Goal: Task Accomplishment & Management: Manage account settings

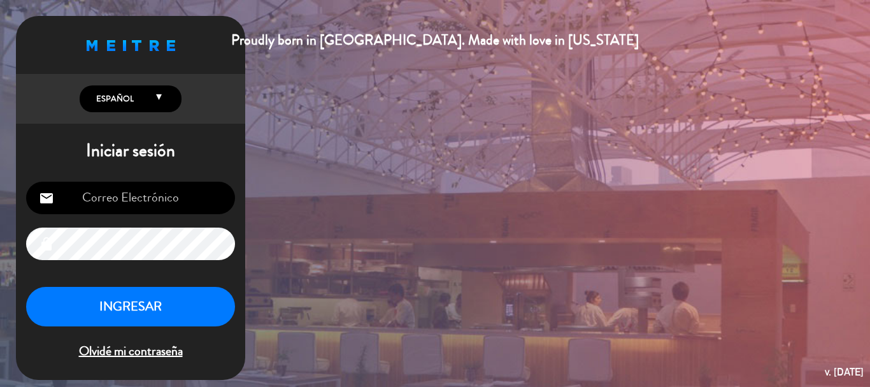
type input "[EMAIL_ADDRESS][DOMAIN_NAME]"
click at [105, 304] on button "INGRESAR" at bounding box center [130, 307] width 209 height 40
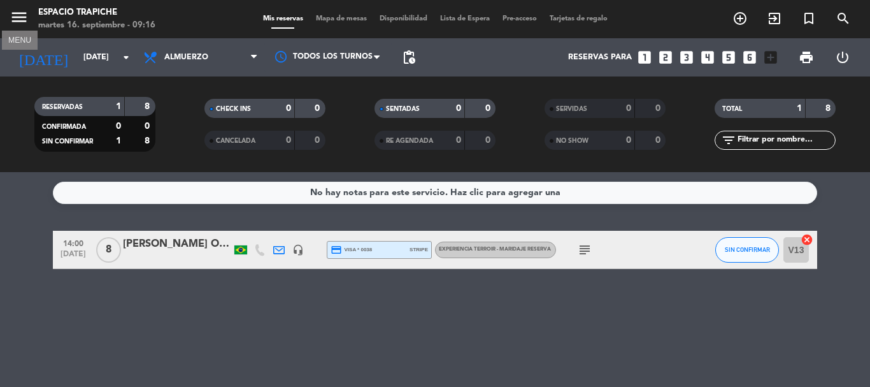
click at [20, 18] on icon "menu" at bounding box center [19, 17] width 19 height 19
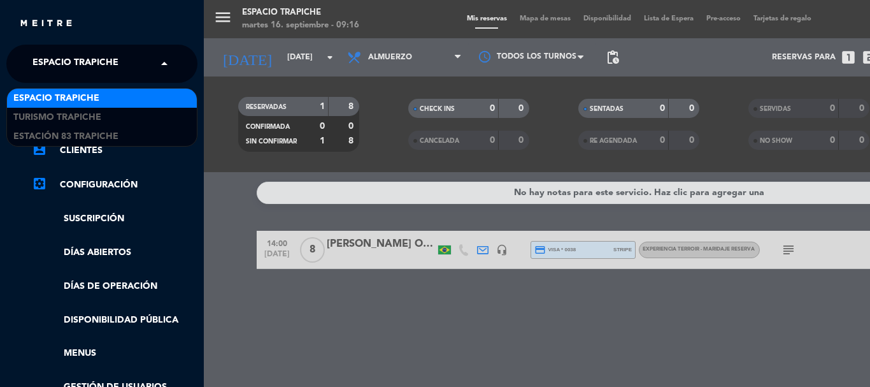
click at [106, 64] on span "Espacio Trapiche" at bounding box center [75, 63] width 86 height 27
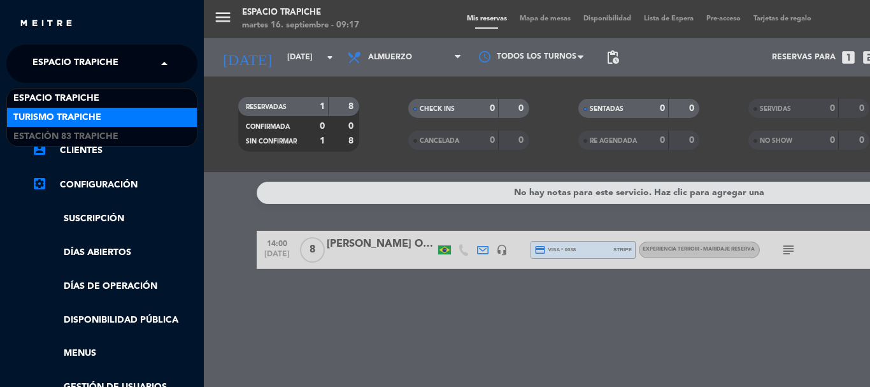
click at [131, 113] on div "Turismo Trapiche" at bounding box center [102, 117] width 190 height 19
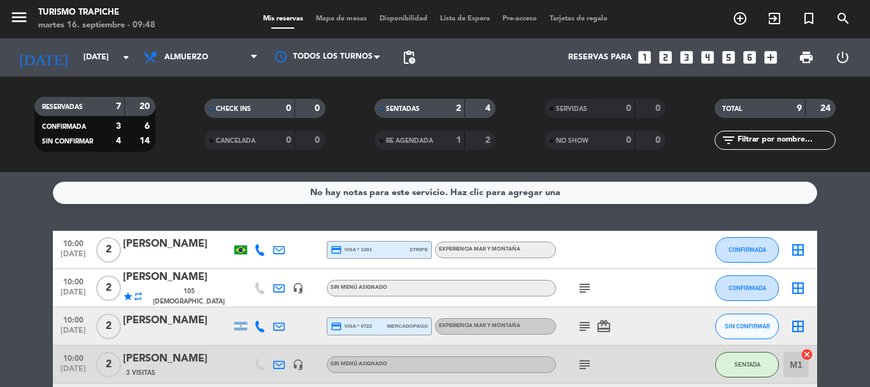
scroll to position [64, 0]
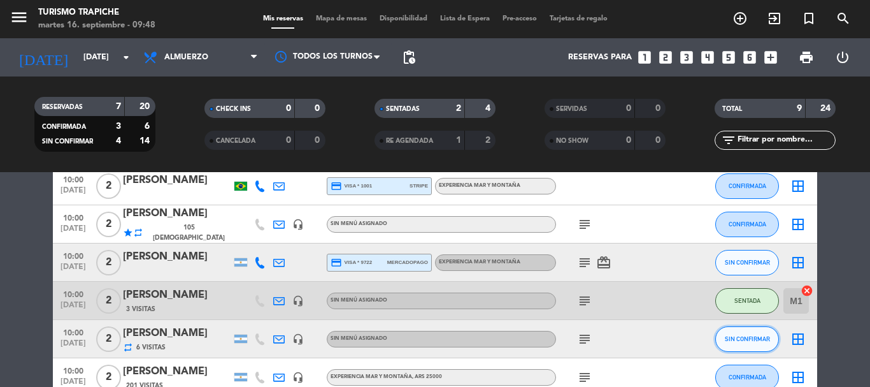
click at [743, 338] on span "SIN CONFIRMAR" at bounding box center [747, 338] width 45 height 7
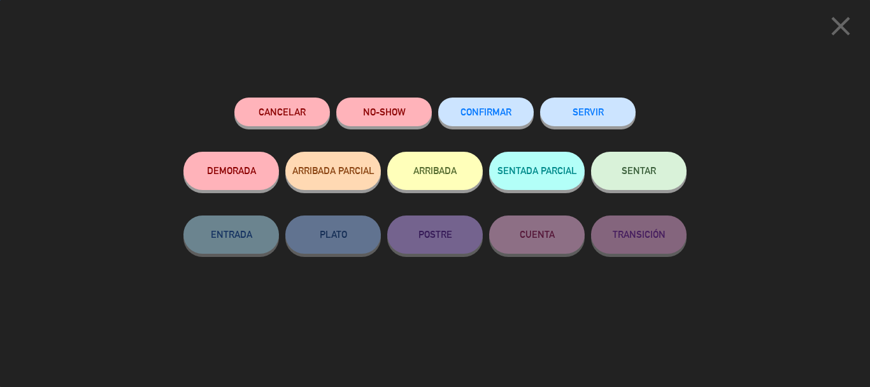
click at [424, 175] on button "ARRIBADA" at bounding box center [435, 171] width 96 height 38
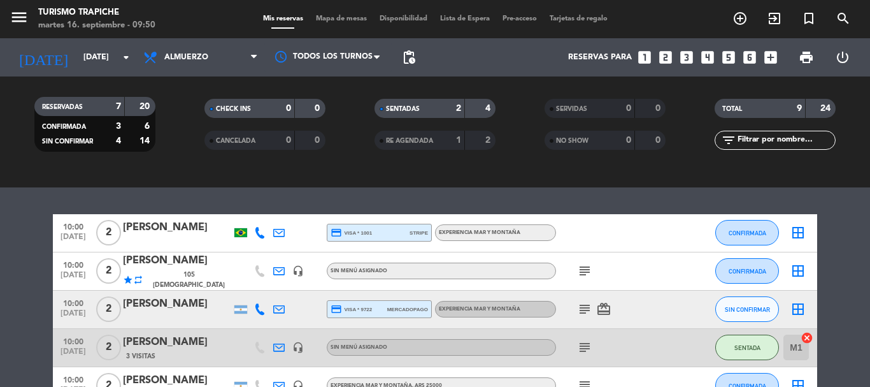
scroll to position [153, 0]
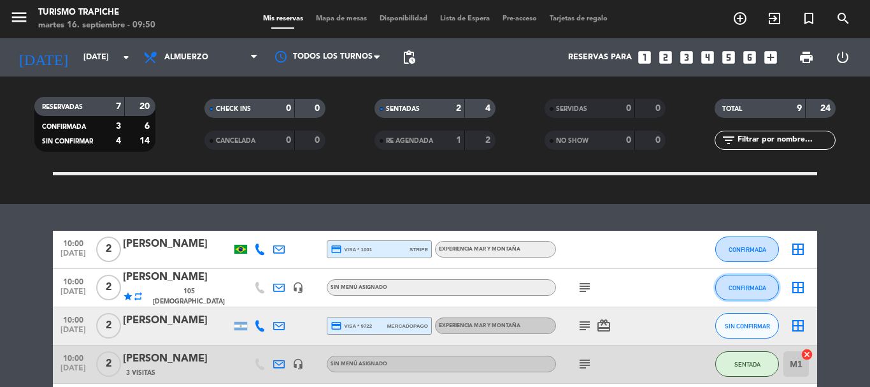
click at [736, 288] on span "CONFIRMADA" at bounding box center [748, 287] width 38 height 7
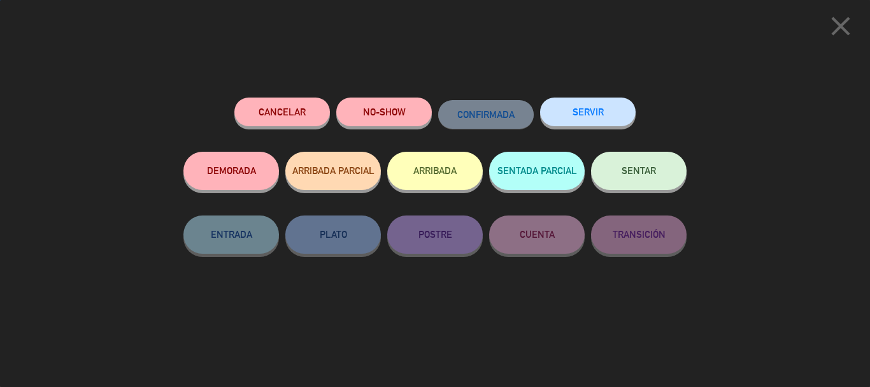
click at [446, 180] on button "ARRIBADA" at bounding box center [435, 171] width 96 height 38
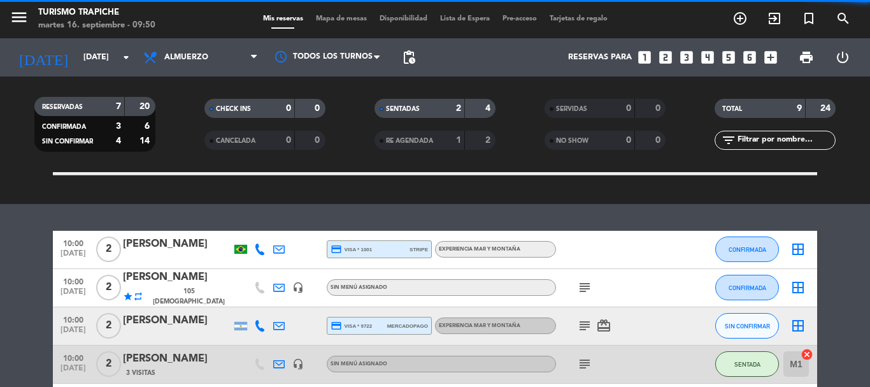
click at [445, 181] on button "ARRIBADA" at bounding box center [435, 171] width 96 height 38
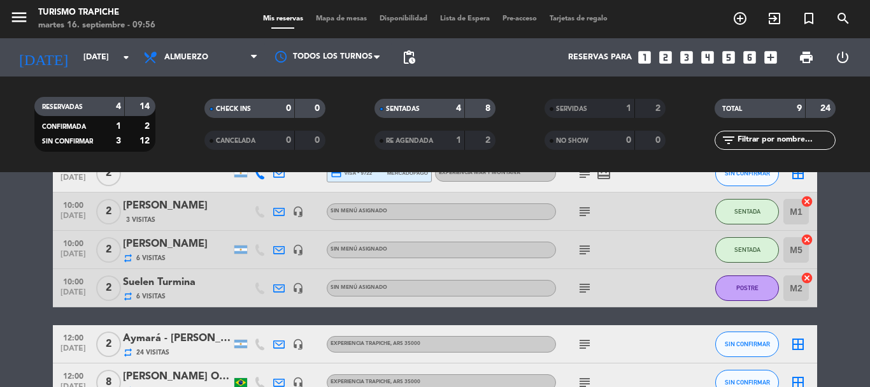
scroll to position [0, 0]
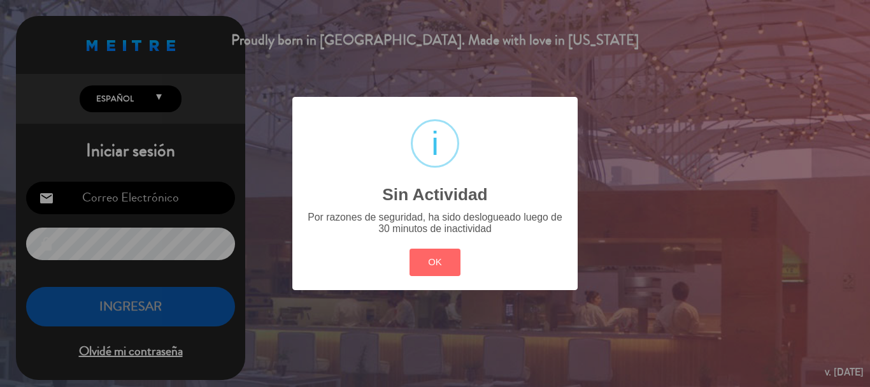
type input "[EMAIL_ADDRESS][DOMAIN_NAME]"
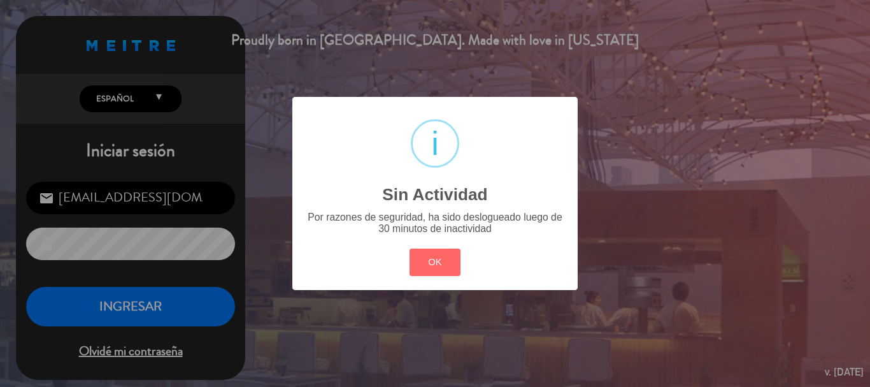
click at [156, 307] on div "? ! i Sin Actividad × Por razones de seguridad, ha sido deslogueado luego de 30…" at bounding box center [435, 193] width 870 height 387
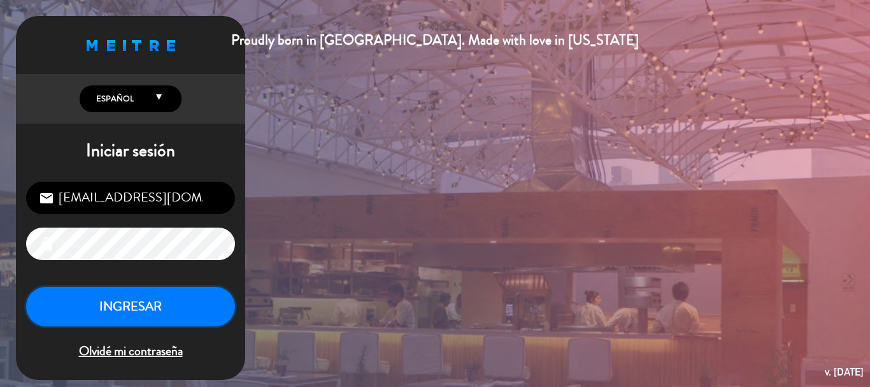
click at [140, 297] on button "INGRESAR" at bounding box center [130, 307] width 209 height 40
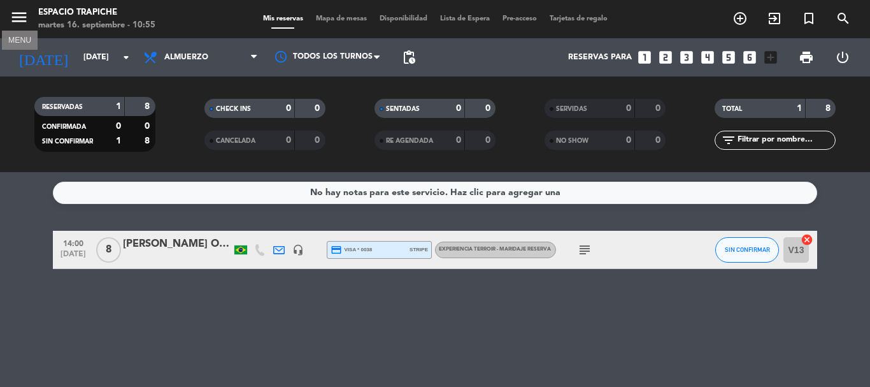
click at [18, 20] on icon "menu" at bounding box center [19, 17] width 19 height 19
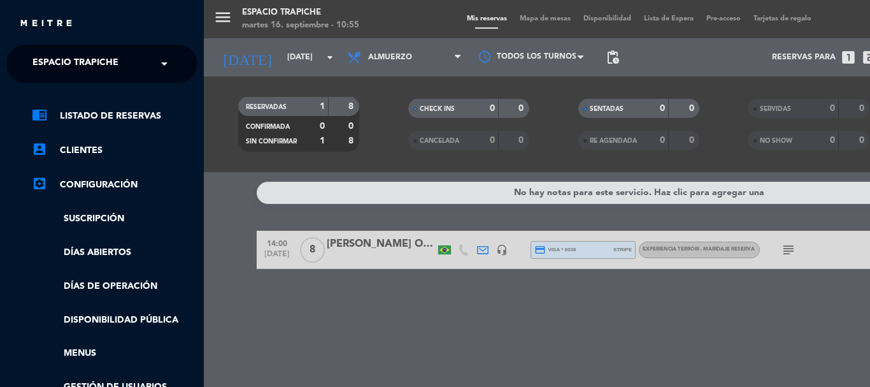
click at [79, 71] on span "Espacio Trapiche" at bounding box center [75, 63] width 86 height 27
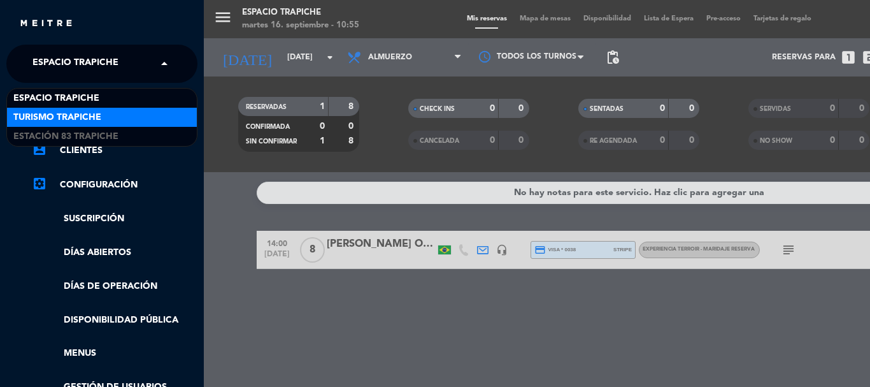
click at [67, 113] on span "Turismo Trapiche" at bounding box center [57, 117] width 88 height 15
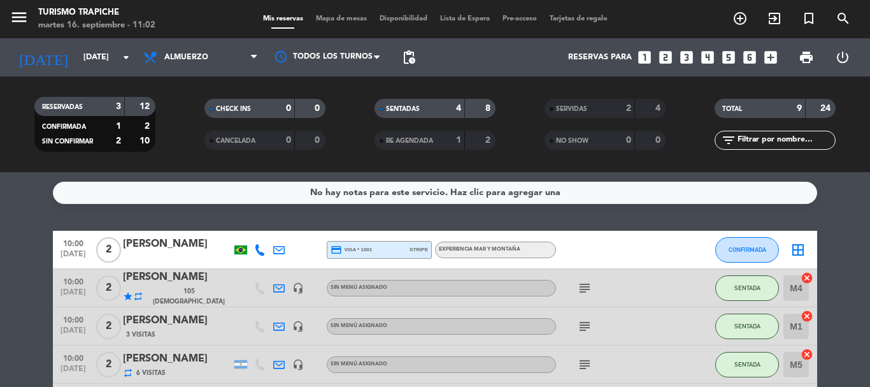
click at [582, 215] on div "No hay notas para este servicio. Haz clic para agregar una 10:00 [DATE] 2 [PERS…" at bounding box center [435, 279] width 870 height 215
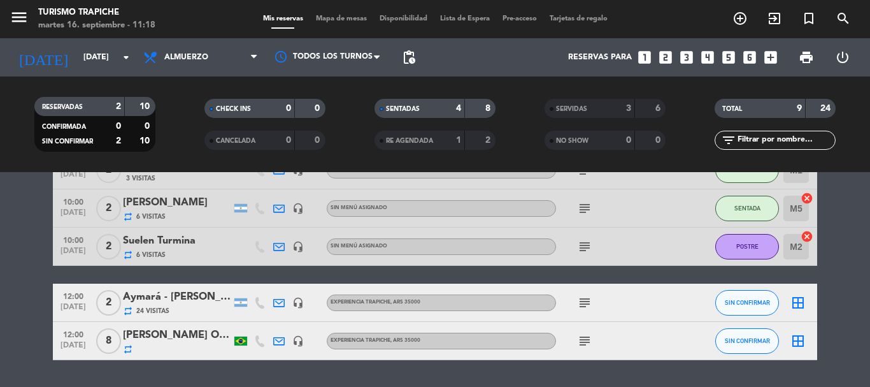
scroll to position [127, 0]
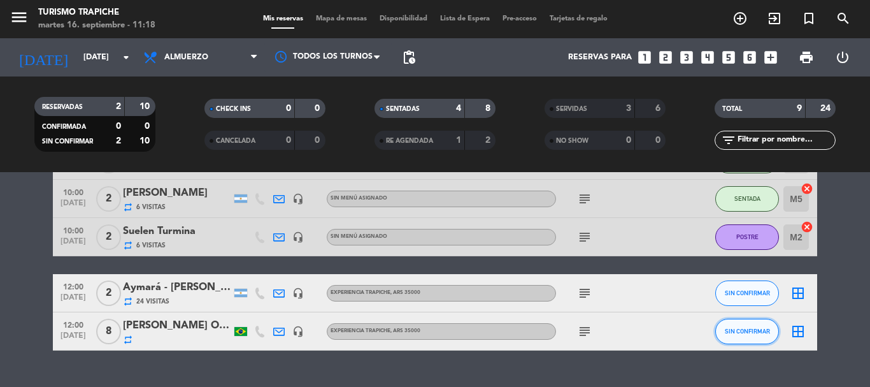
click at [734, 333] on span "SIN CONFIRMAR" at bounding box center [747, 330] width 45 height 7
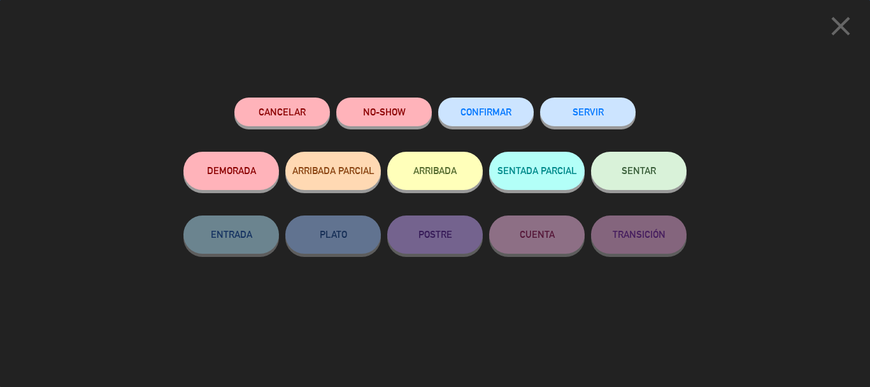
click at [427, 173] on button "ARRIBADA" at bounding box center [435, 171] width 96 height 38
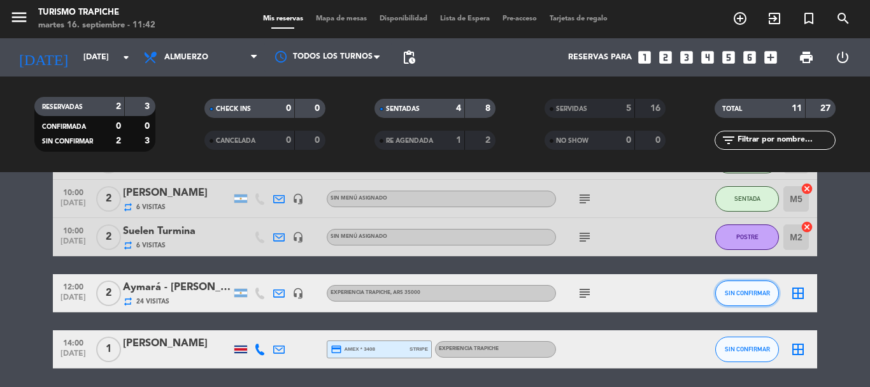
click at [743, 299] on button "SIN CONFIRMAR" at bounding box center [747, 292] width 64 height 25
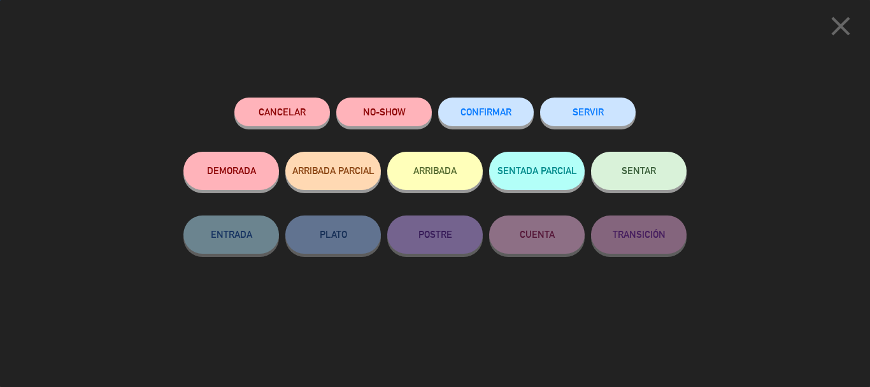
click at [437, 180] on button "ARRIBADA" at bounding box center [435, 171] width 96 height 38
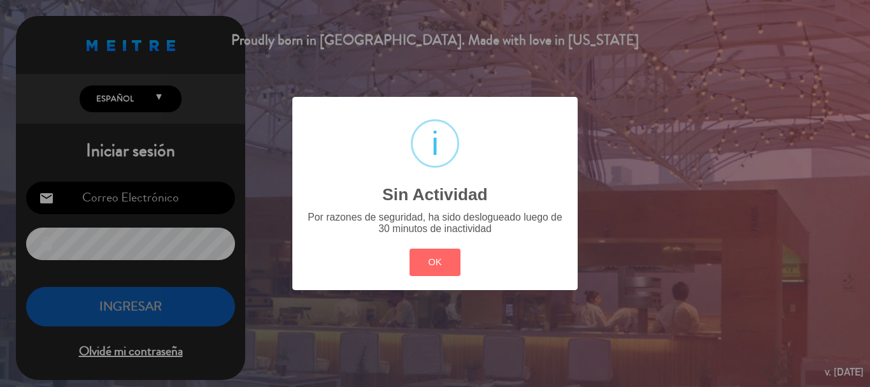
type input "[EMAIL_ADDRESS][DOMAIN_NAME]"
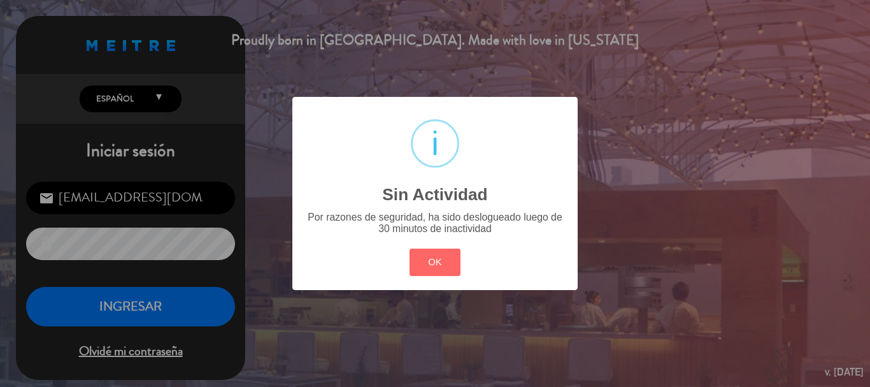
click at [145, 308] on div "? ! i Sin Actividad × Por razones de seguridad, ha sido deslogueado luego de 30…" at bounding box center [435, 193] width 870 height 387
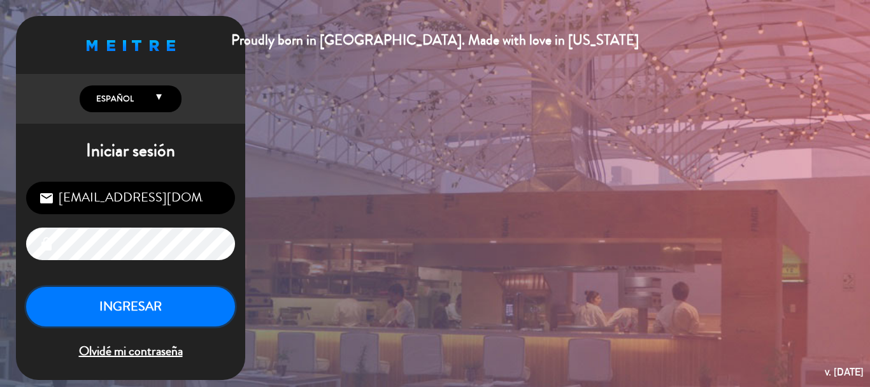
click at [142, 310] on button "INGRESAR" at bounding box center [130, 307] width 209 height 40
